Goal: Task Accomplishment & Management: Manage account settings

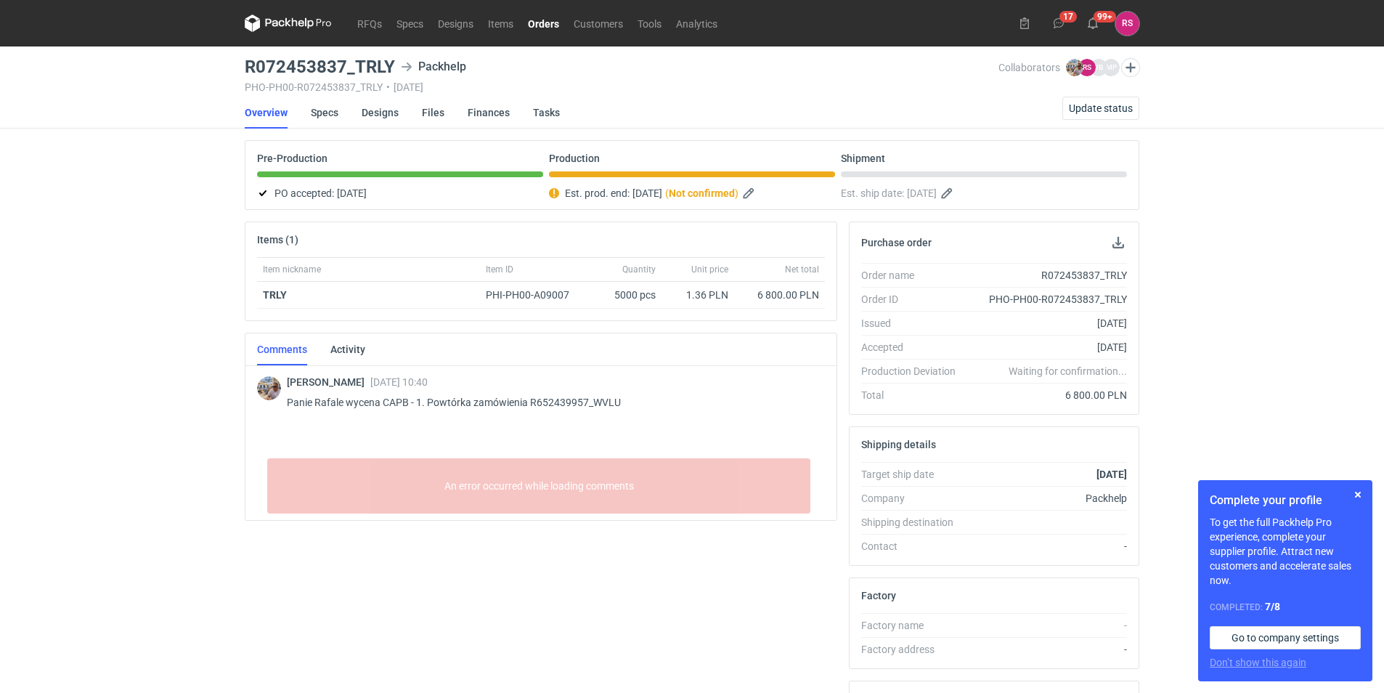
click at [1330, 322] on div "RFQs Specs Designs Items Orders Customers Tools Analytics 17 99+ [PERSON_NAME] …" at bounding box center [692, 346] width 1384 height 693
click at [1090, 108] on span "Update status" at bounding box center [1101, 108] width 64 height 10
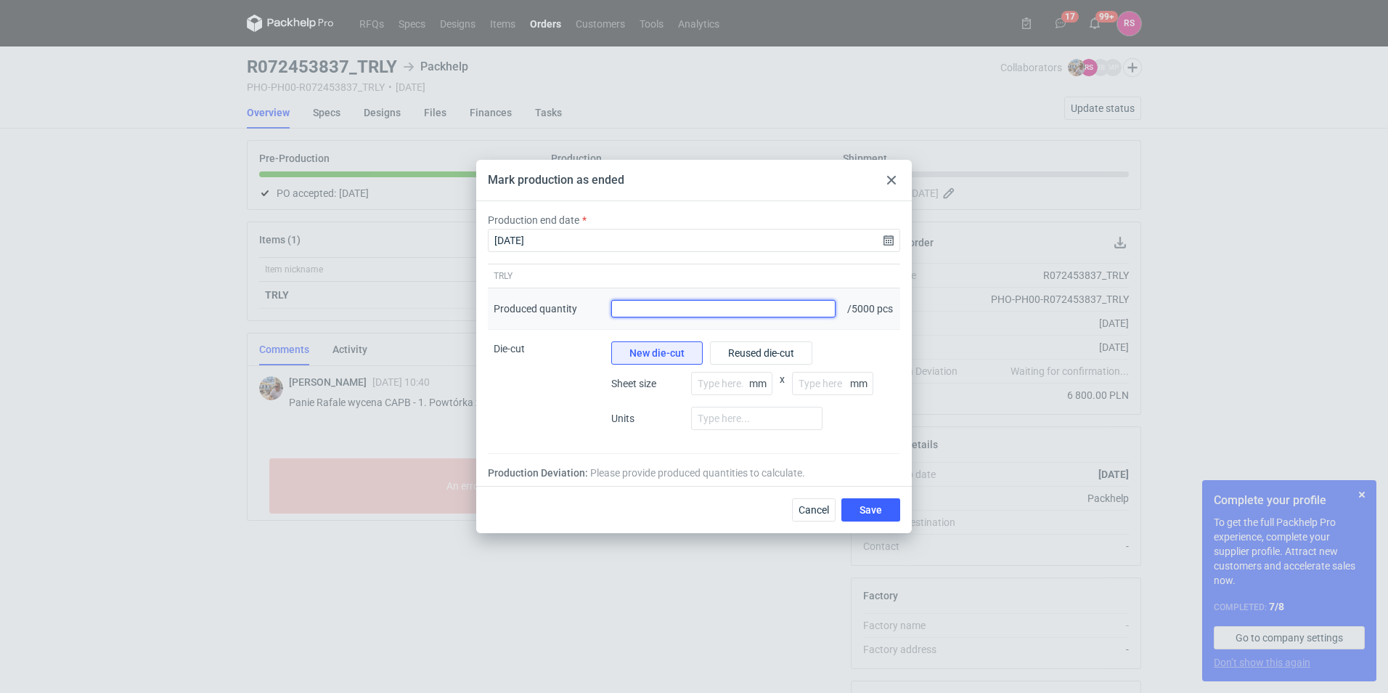
click at [678, 307] on input "Produced quantity" at bounding box center [723, 308] width 224 height 17
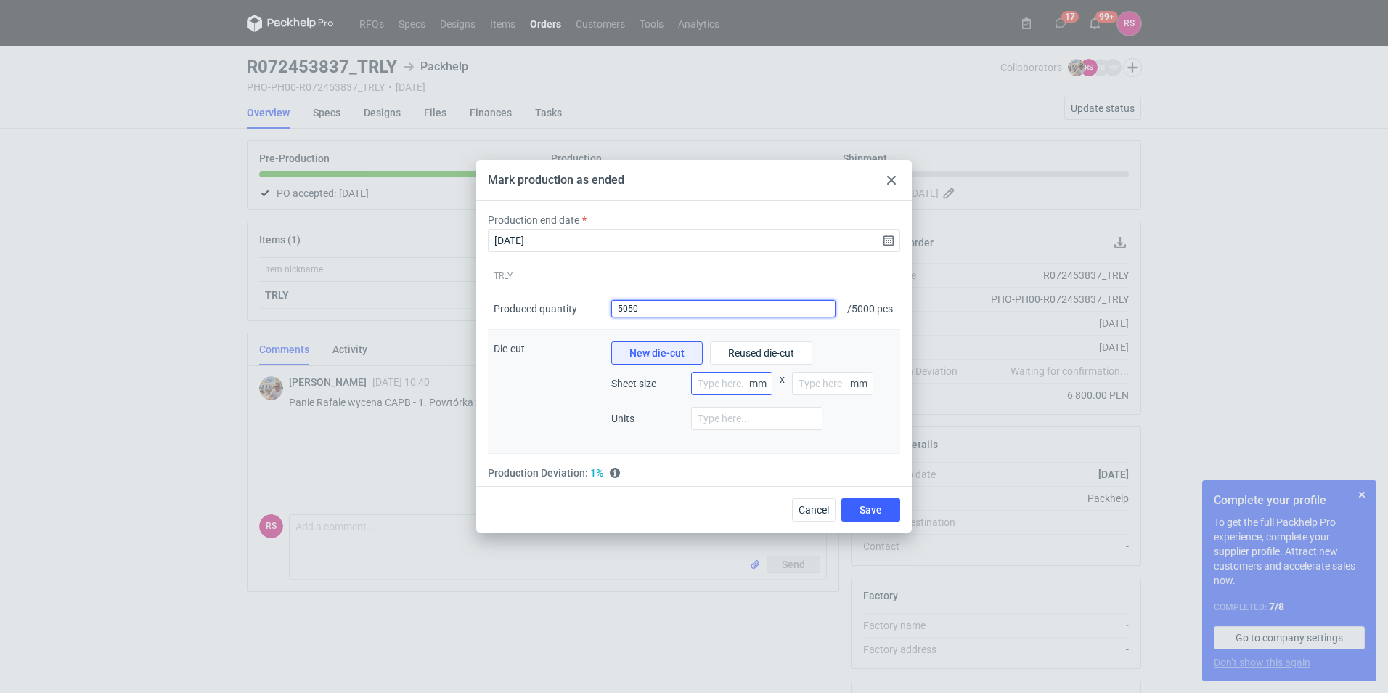
type input "5050"
click at [741, 393] on input "number" at bounding box center [731, 383] width 81 height 23
type input "900"
click at [812, 388] on input "number" at bounding box center [832, 383] width 81 height 23
type input "1200"
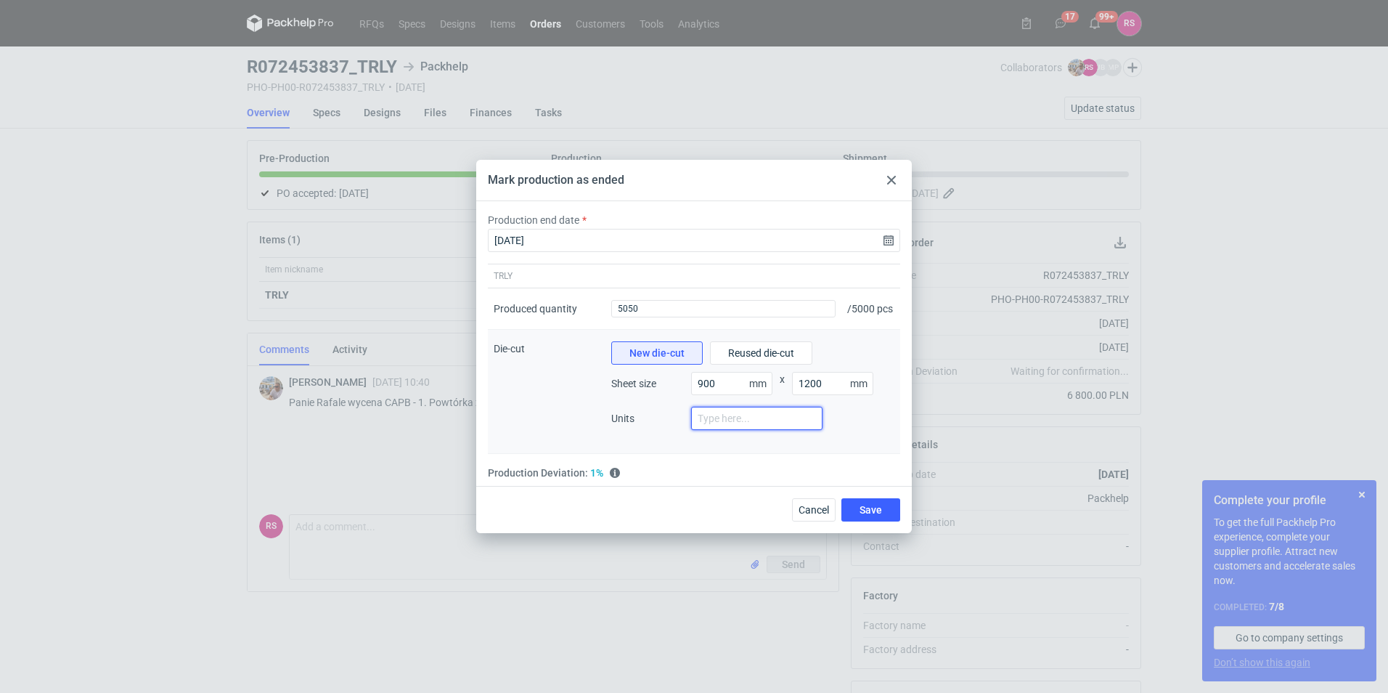
click at [713, 427] on input "number" at bounding box center [756, 418] width 131 height 23
type input "5"
click at [875, 515] on span "Save" at bounding box center [870, 510] width 23 height 10
